Goal: Obtain resource: Obtain resource

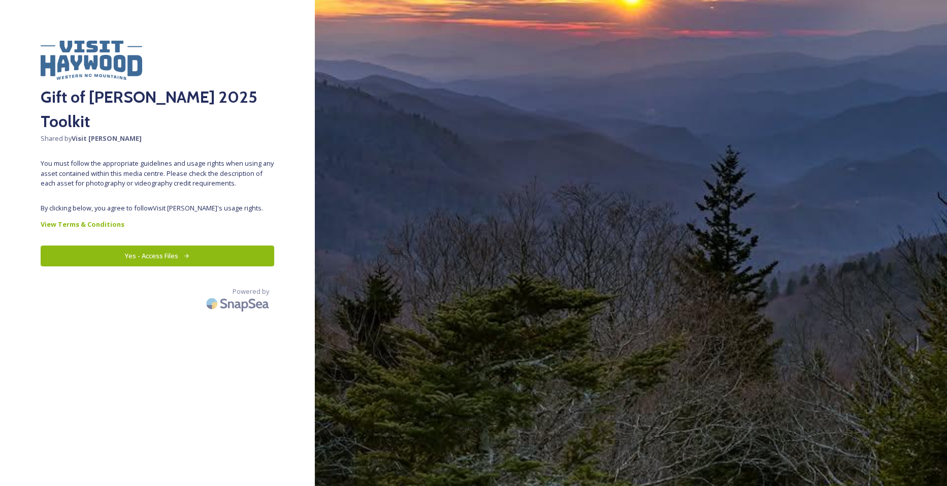
click at [212, 245] on button "Yes - Access Files" at bounding box center [158, 255] width 234 height 21
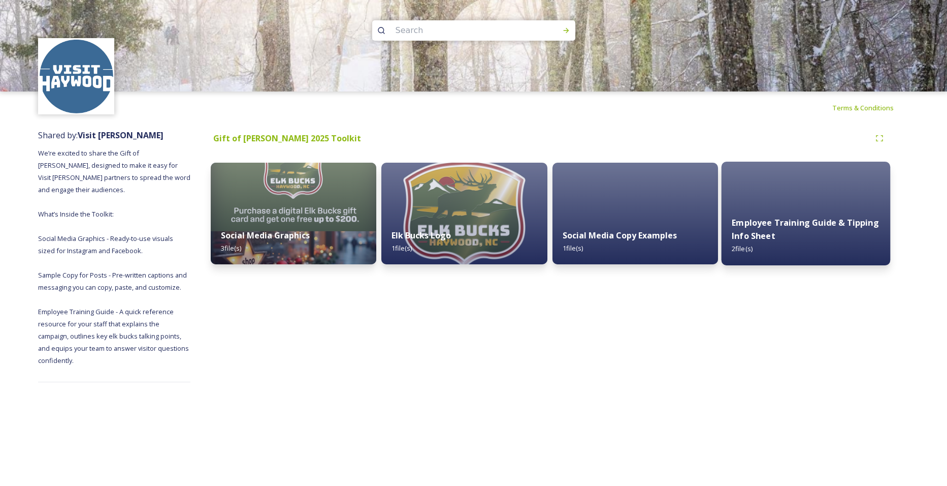
click at [802, 224] on strong "Employee Training Guide & Tipping Info Sheet" at bounding box center [805, 229] width 147 height 24
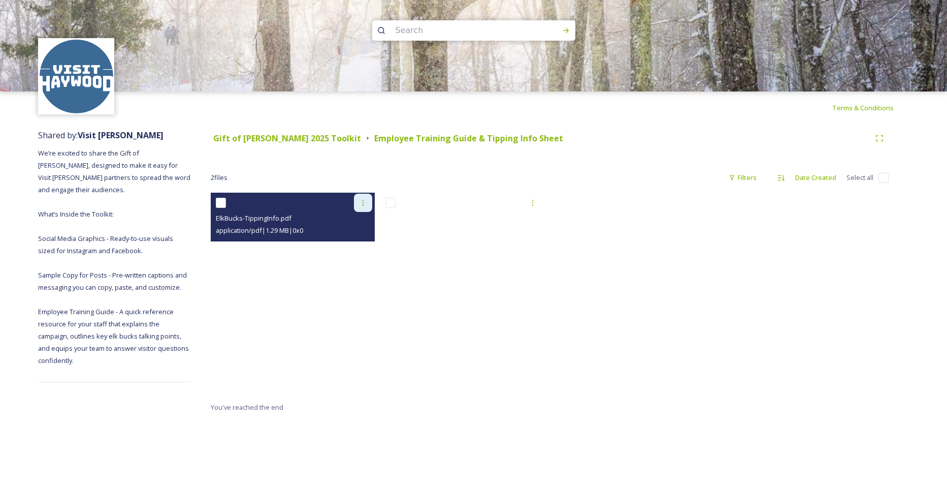
click at [360, 207] on icon at bounding box center [363, 203] width 8 height 8
click at [357, 220] on span "View File" at bounding box center [349, 225] width 26 height 10
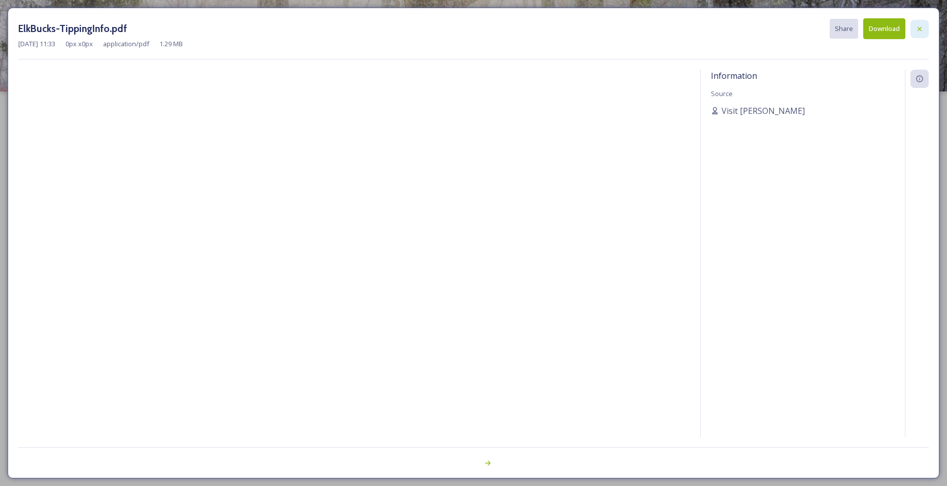
click at [915, 30] on div at bounding box center [920, 29] width 18 height 18
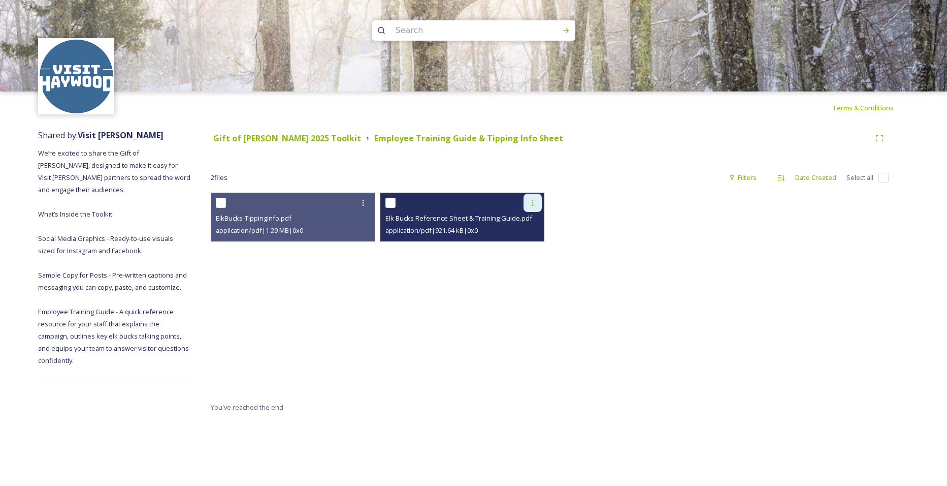
click at [532, 202] on icon at bounding box center [533, 203] width 8 height 8
click at [522, 224] on span "View File" at bounding box center [518, 225] width 26 height 10
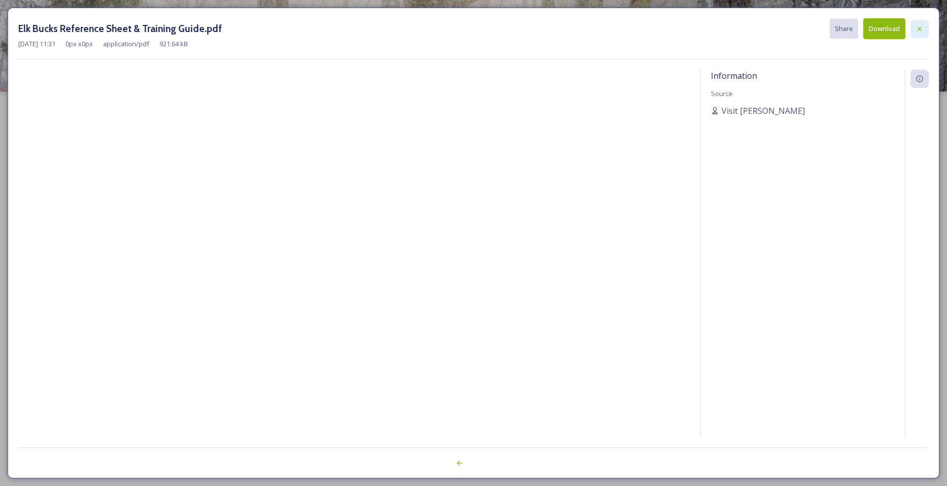
click at [919, 28] on icon at bounding box center [920, 29] width 8 height 8
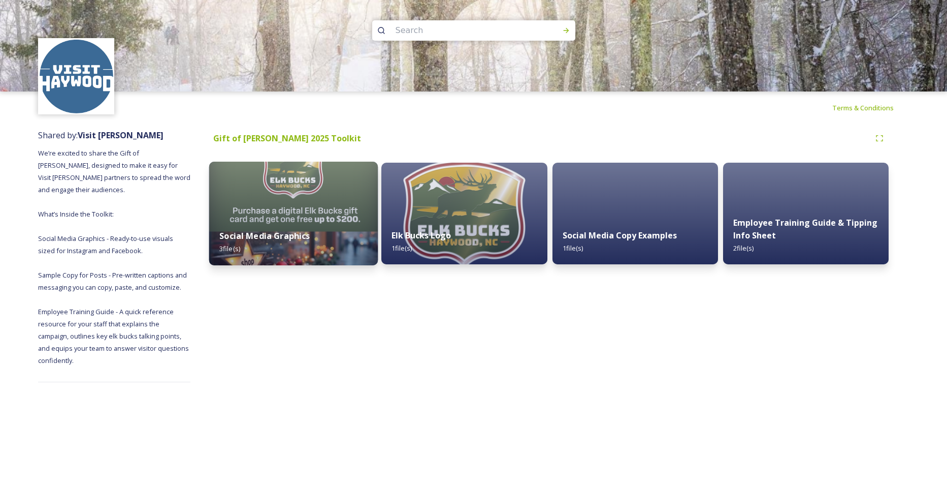
click at [307, 238] on strong "Social Media Graphics" at bounding box center [264, 235] width 90 height 11
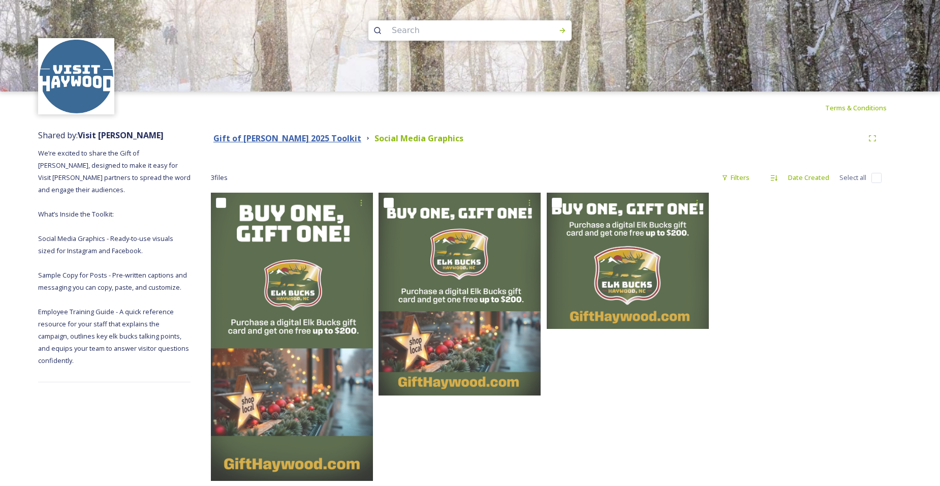
click at [290, 137] on strong "Gift of [PERSON_NAME] 2025 Toolkit" at bounding box center [287, 138] width 148 height 11
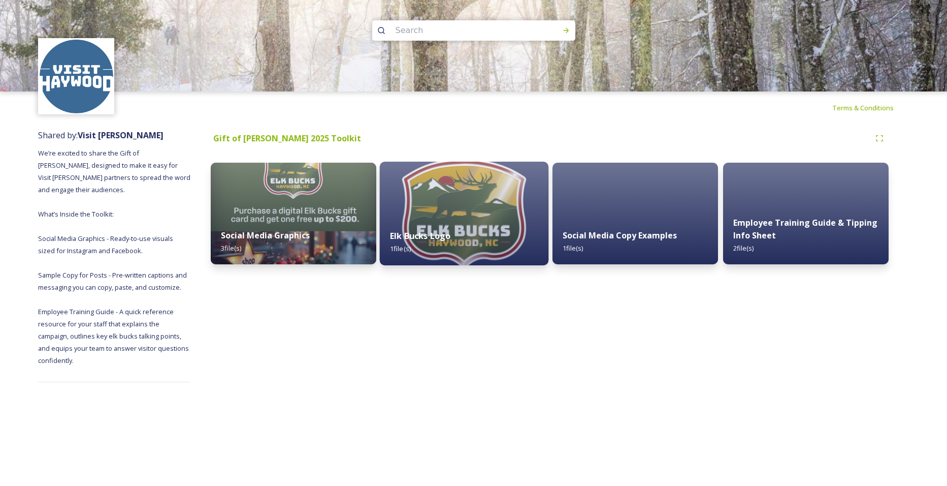
click at [480, 207] on img at bounding box center [464, 214] width 169 height 104
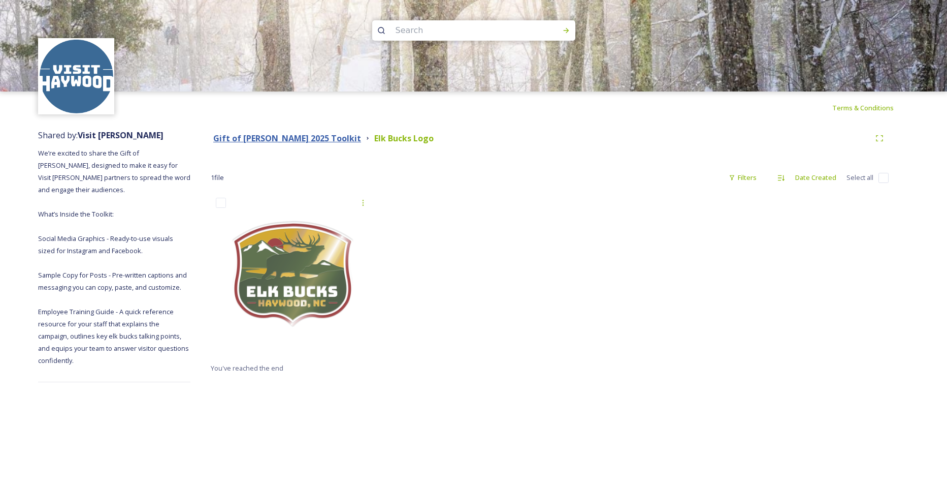
click at [254, 138] on strong "Gift of [PERSON_NAME] 2025 Toolkit" at bounding box center [287, 138] width 148 height 11
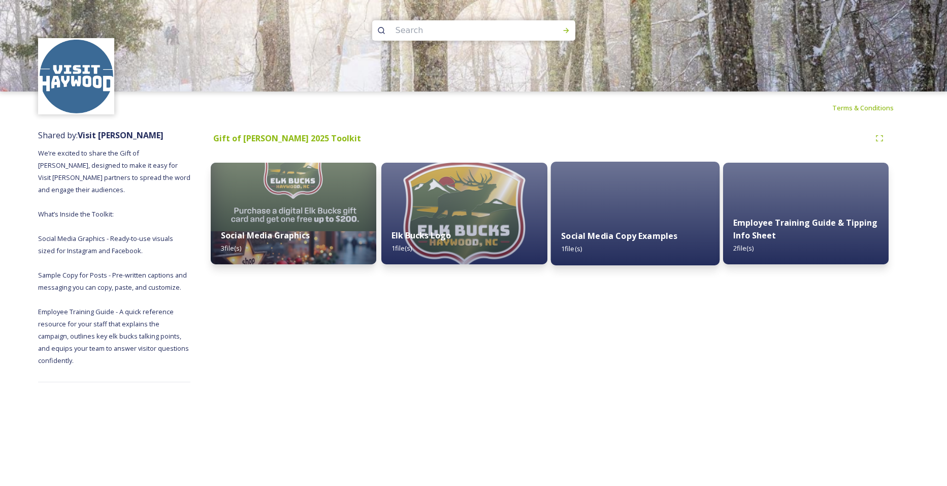
click at [619, 221] on div "Social Media Copy Examples 1 file(s)" at bounding box center [635, 242] width 169 height 46
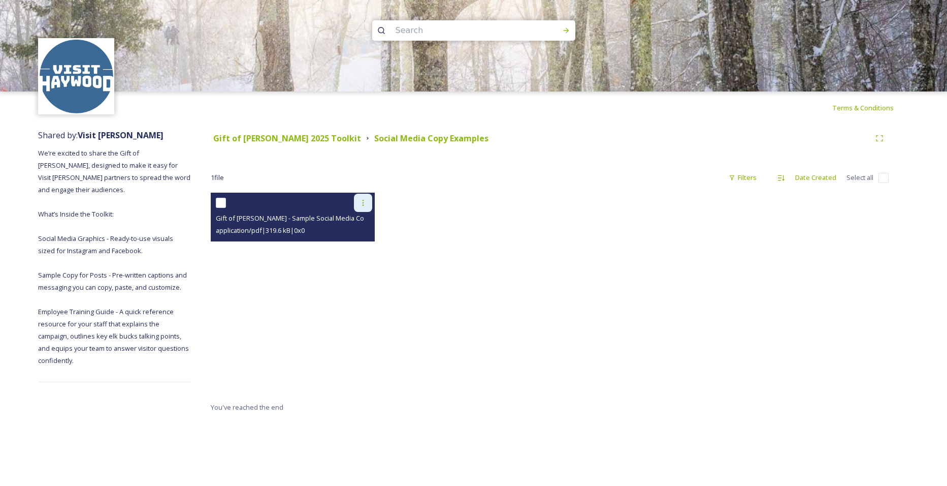
click at [358, 199] on div at bounding box center [363, 203] width 18 height 18
click at [342, 227] on span "View File" at bounding box center [349, 225] width 26 height 10
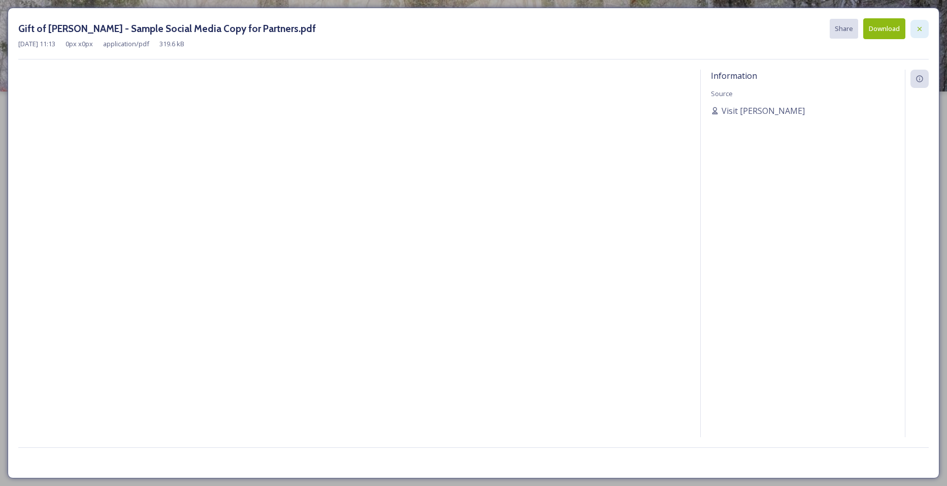
click at [924, 26] on div at bounding box center [920, 29] width 18 height 18
